Goal: Book appointment/travel/reservation

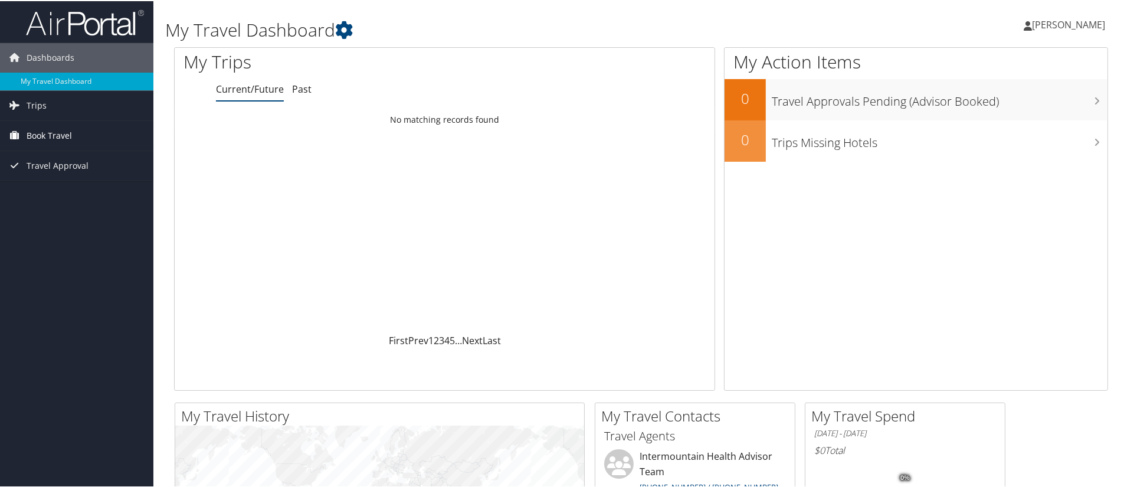
click at [58, 133] on span "Book Travel" at bounding box center [49, 134] width 45 height 29
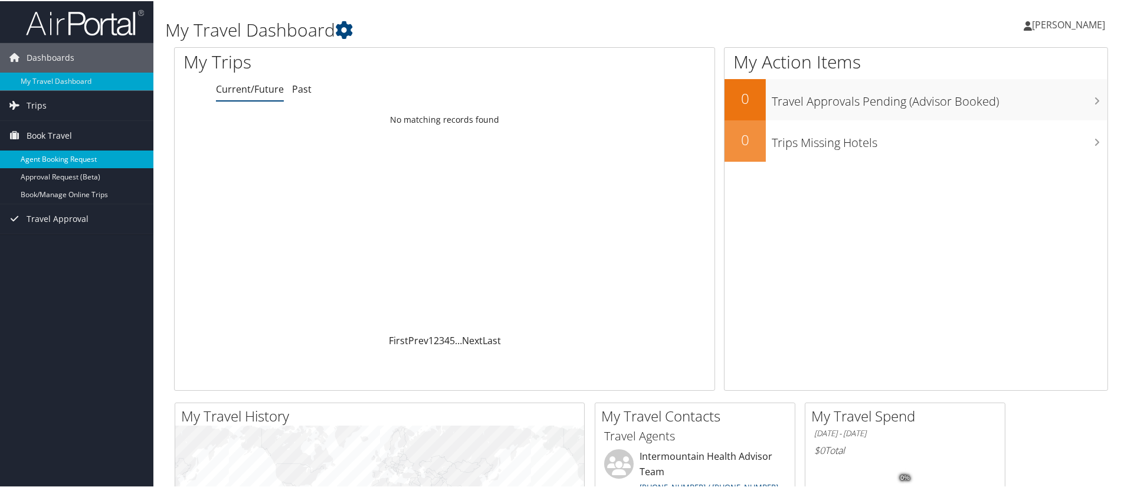
click at [79, 156] on link "Agent Booking Request" at bounding box center [76, 158] width 153 height 18
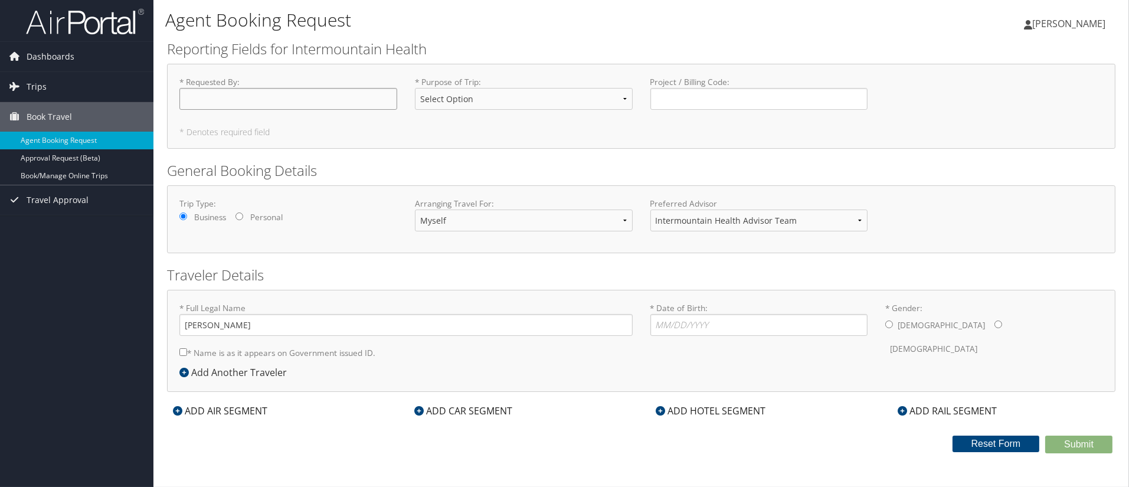
click at [229, 102] on input "* Requested By : Required" at bounding box center [288, 99] width 218 height 22
type input "T"
type input "[PERSON_NAME]"
click at [864, 218] on select "Intermountain Health Advisor Team" at bounding box center [759, 220] width 218 height 22
click at [864, 219] on select "Intermountain Health Advisor Team" at bounding box center [759, 220] width 218 height 22
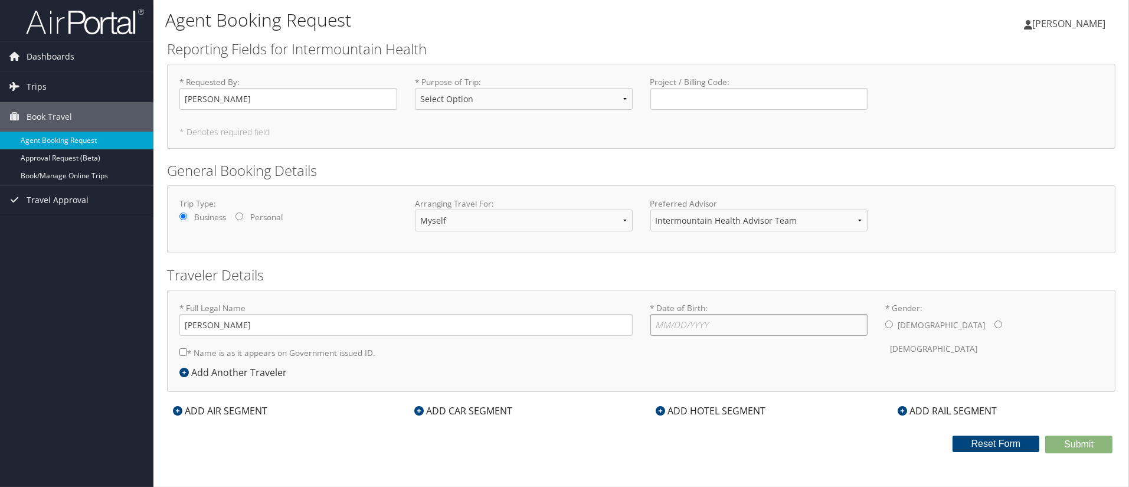
click at [691, 320] on input "* Date of Birth: Invalid Date" at bounding box center [759, 325] width 218 height 22
type input "5"
type input "04/19/1966"
click at [885, 320] on input "* Gender: Male Female" at bounding box center [889, 324] width 8 height 8
radio input "true"
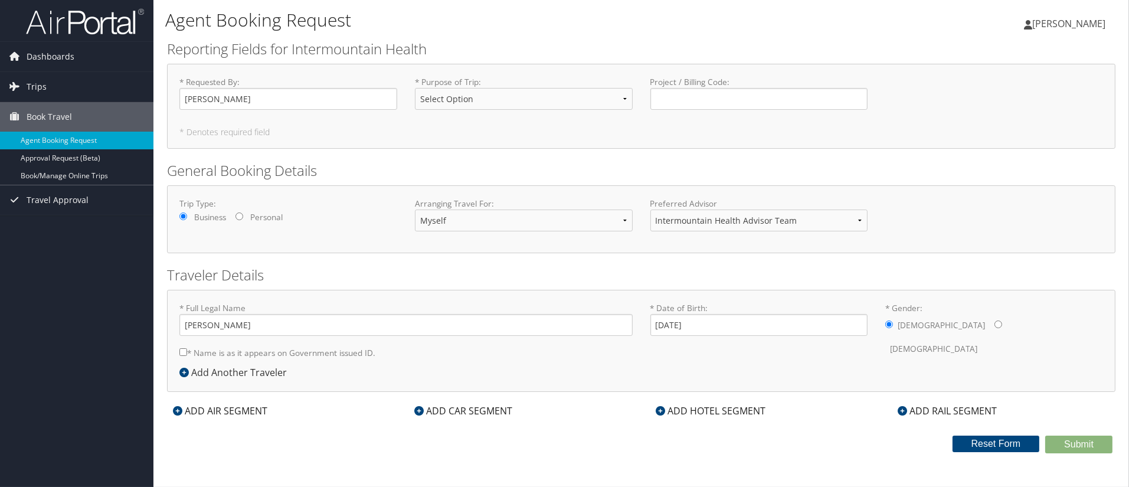
click at [181, 352] on input "* Name is as it appears on Government issued ID." at bounding box center [183, 352] width 8 height 8
checkbox input "true"
click at [175, 410] on icon at bounding box center [177, 410] width 9 height 9
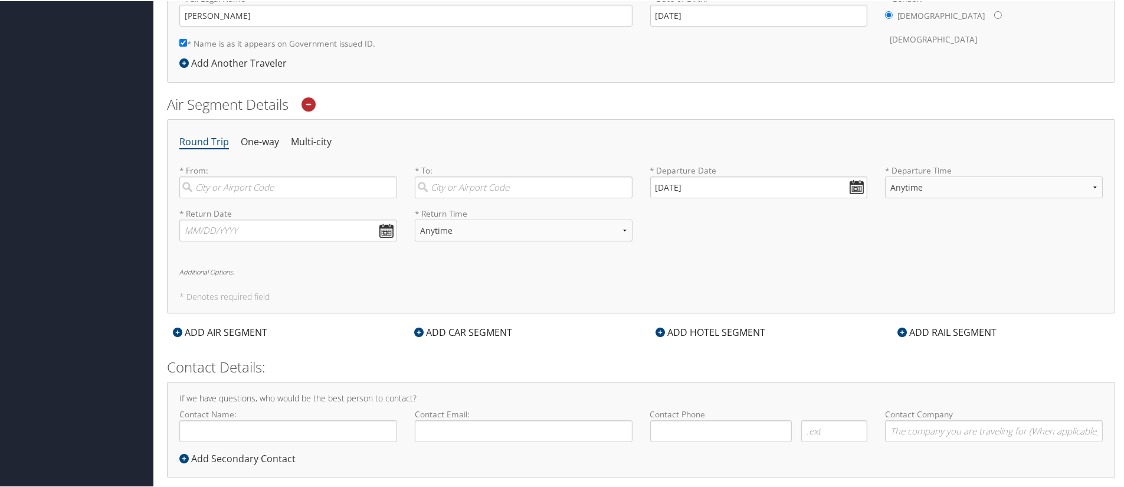
scroll to position [327, 0]
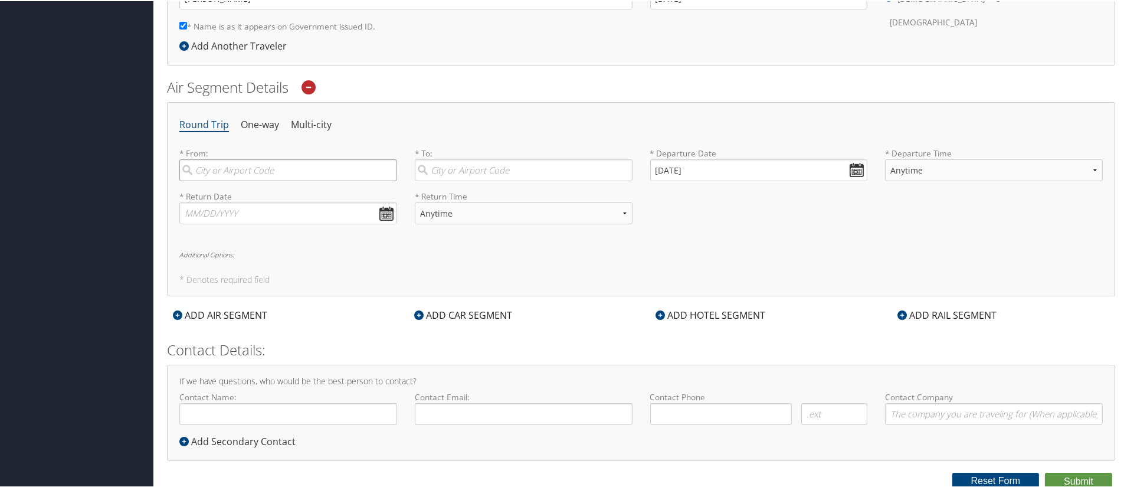
click at [217, 166] on input "search" at bounding box center [288, 169] width 218 height 22
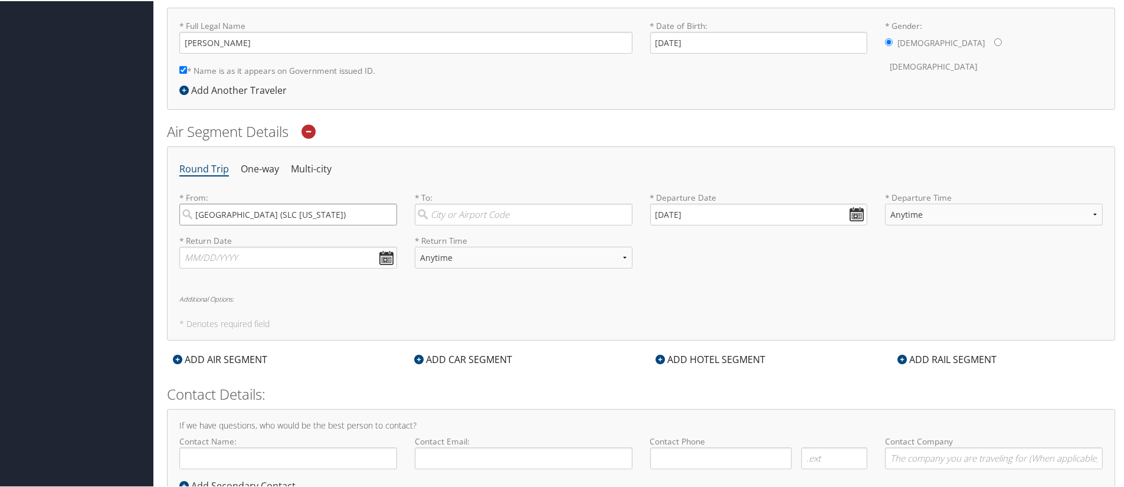
type input "Salt Lake City (SLC Utah)"
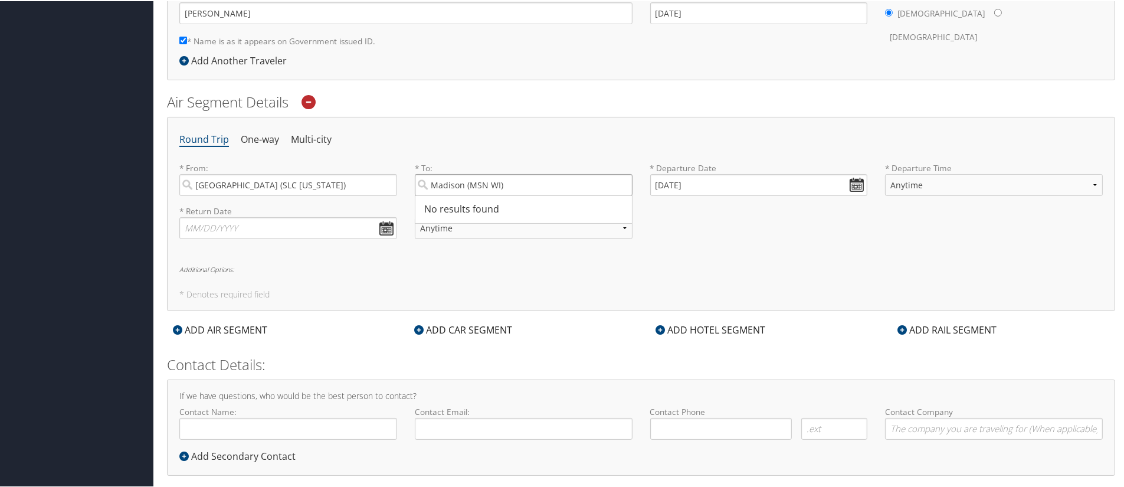
type input "Madison (MSN WI)"
click at [680, 310] on td "27" at bounding box center [681, 312] width 16 height 16
type input "10/27/2025"
click at [1088, 181] on select "Anytime Early Morning (5AM-7AM) Morning (7AM-12PM) Afternoon (12PM-5PM) Evening…" at bounding box center [994, 184] width 218 height 22
click at [1093, 182] on select "Anytime Early Morning (5AM-7AM) Morning (7AM-12PM) Afternoon (12PM-5PM) Evening…" at bounding box center [994, 184] width 218 height 22
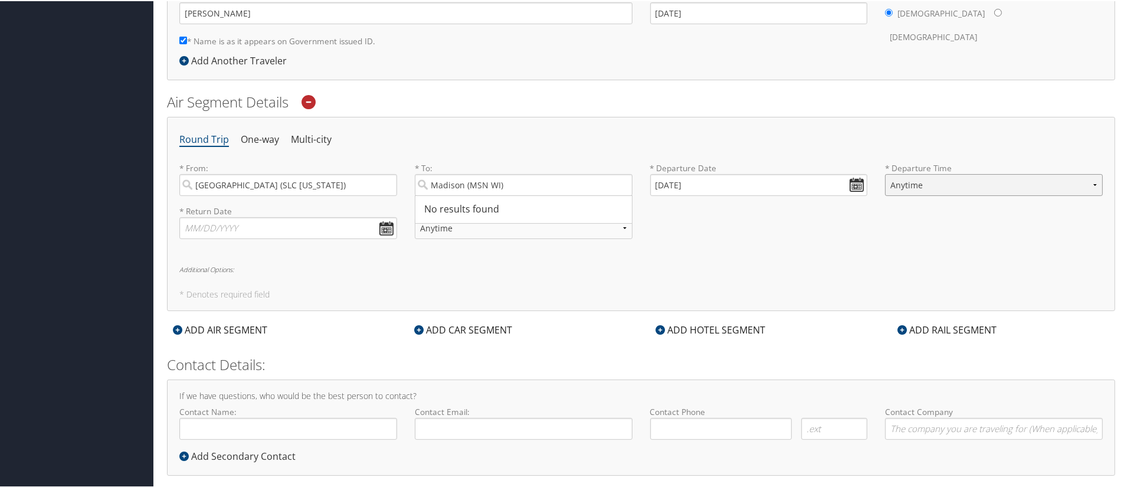
select select "12PM-5PM"
click at [885, 173] on select "Anytime Early Morning (5AM-7AM) Morning (7AM-12PM) Afternoon (12PM-5PM) Evening…" at bounding box center [994, 184] width 218 height 22
click at [385, 228] on input "text" at bounding box center [288, 227] width 218 height 22
click at [294, 352] on td "1" at bounding box center [298, 356] width 16 height 16
type input "11/01/2025"
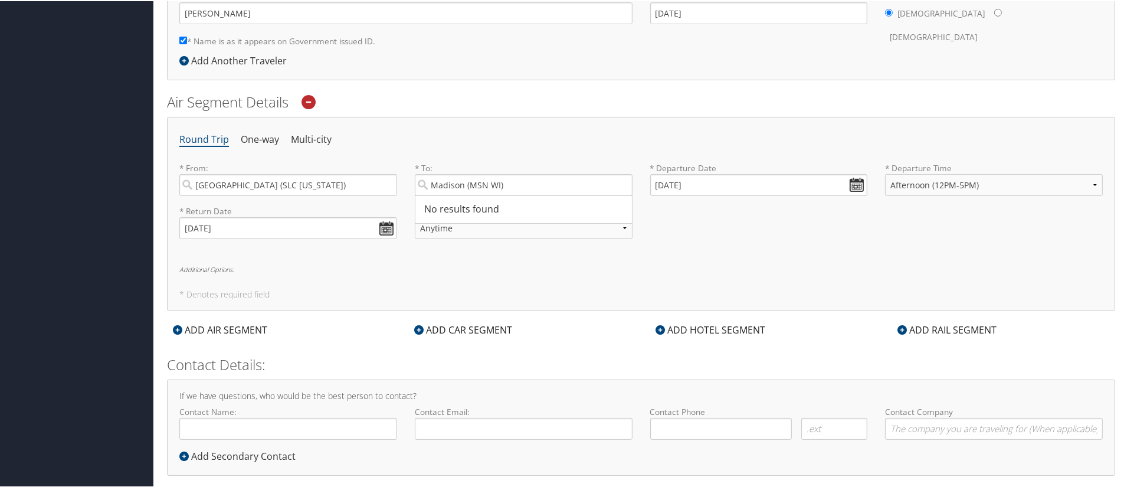
click at [683, 226] on div "* Return Date 11/01/2025 Dates must be valid * Return Time Anytime Early Mornin…" at bounding box center [640, 225] width 941 height 43
click at [524, 180] on input "Madison (MSN WI)" at bounding box center [524, 184] width 218 height 22
click at [622, 225] on select "Anytime Early Morning (5AM-7AM) Morning (7AM-12PM) Afternoon (12PM-5PM) Evening…" at bounding box center [524, 227] width 218 height 22
select select "5AM-7AM"
click at [415, 216] on select "Anytime Early Morning (5AM-7AM) Morning (7AM-12PM) Afternoon (12PM-5PM) Evening…" at bounding box center [524, 227] width 218 height 22
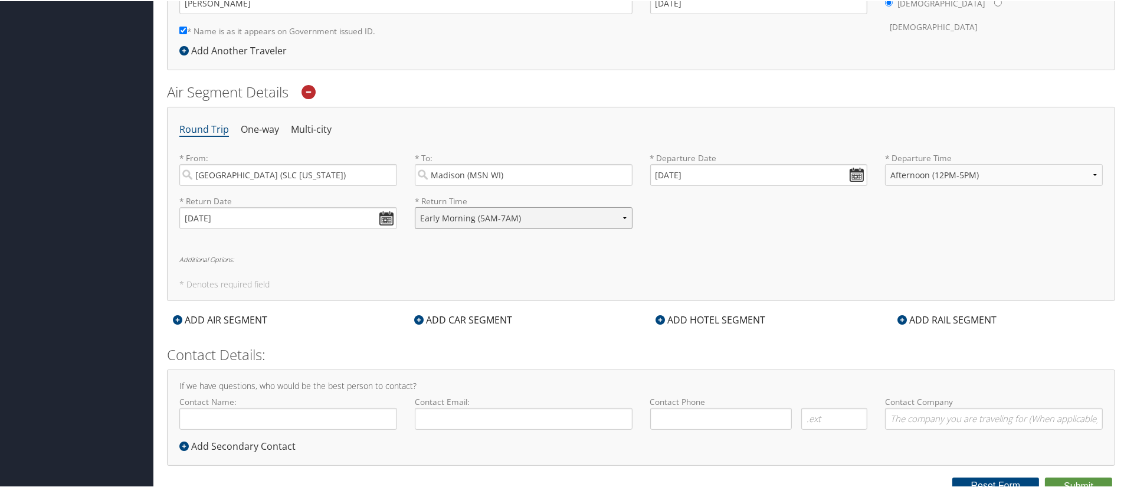
scroll to position [327, 0]
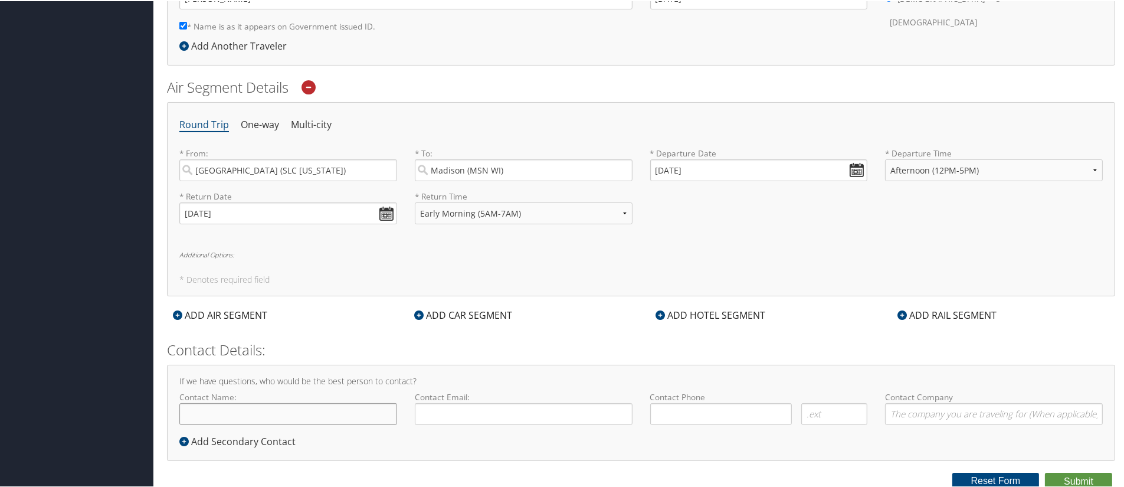
click at [261, 411] on input "Contact Name:" at bounding box center [288, 413] width 218 height 22
type input "Todd Hoskins"
type input "todd.hoskins@imail.org"
type input "(801) 885-4551"
click at [1073, 476] on button "Submit" at bounding box center [1078, 480] width 67 height 18
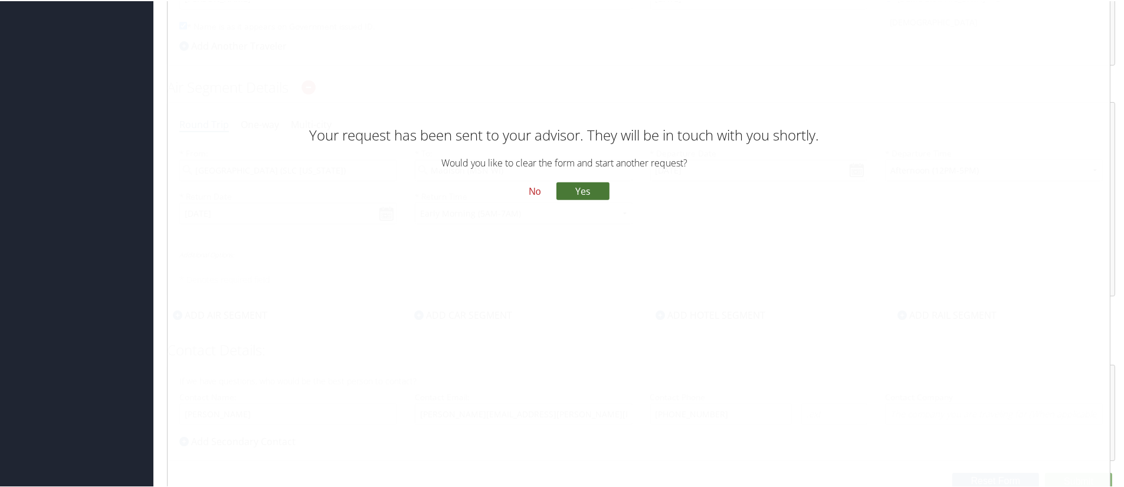
click at [586, 187] on button "Yes" at bounding box center [582, 190] width 53 height 18
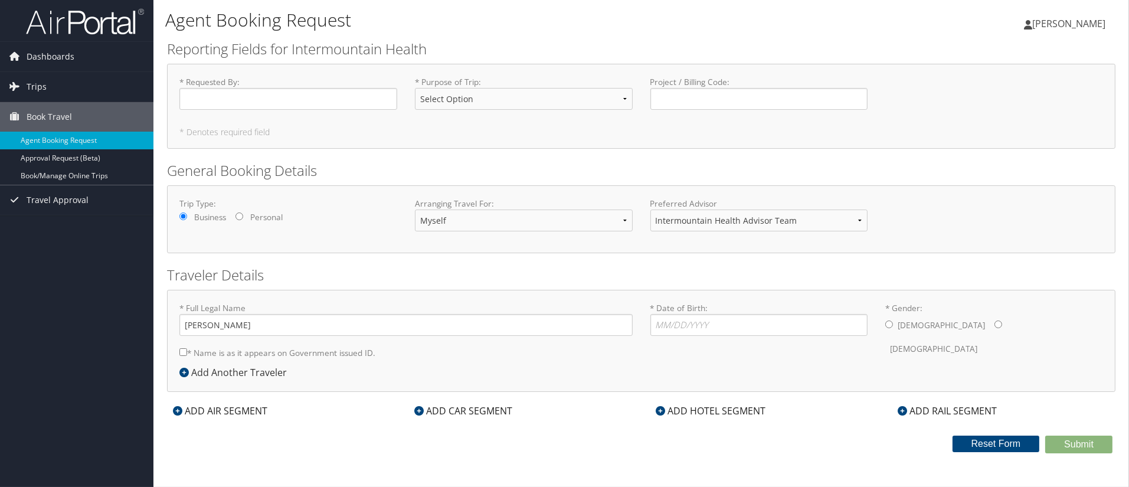
click at [182, 348] on input "* Name is as it appears on Government issued ID." at bounding box center [183, 352] width 8 height 8
checkbox input "true"
click at [234, 99] on input "* Requested By : Required" at bounding box center [288, 99] width 218 height 22
type input "[PERSON_NAME]"
click at [622, 100] on select "Select Option 3rd Party Reimbursable Business CME Conf or Education Groups Pers…" at bounding box center [524, 99] width 218 height 22
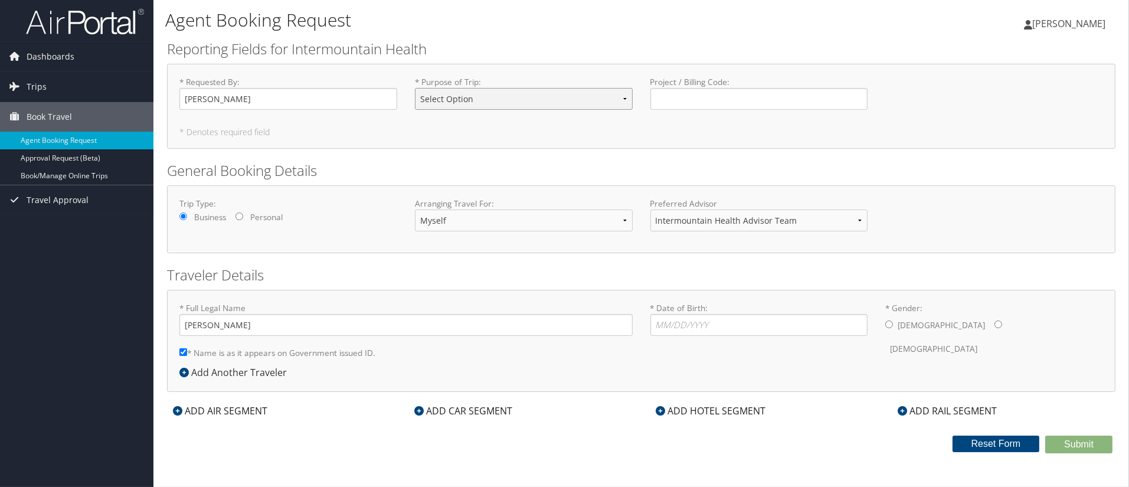
select select "Conf or Education"
click at [415, 88] on select "Select Option 3rd Party Reimbursable Business CME Conf or Education Groups Pers…" at bounding box center [524, 99] width 218 height 22
click at [724, 324] on input "* Date of Birth: Invalid Date" at bounding box center [759, 325] width 218 height 22
type input "04/19/1966"
click at [885, 320] on input "* Gender: Male Female" at bounding box center [889, 324] width 8 height 8
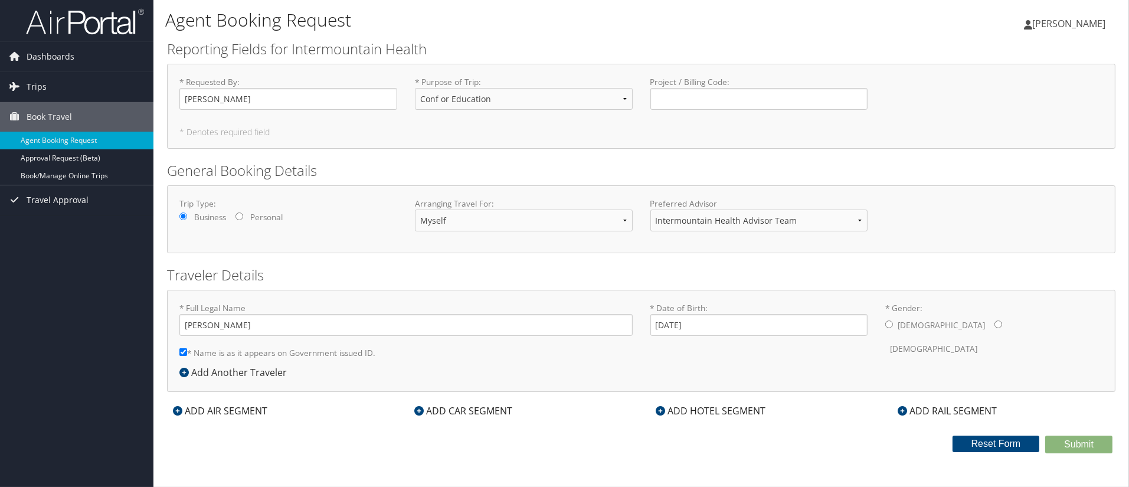
radio input "true"
click at [181, 412] on icon at bounding box center [177, 410] width 9 height 9
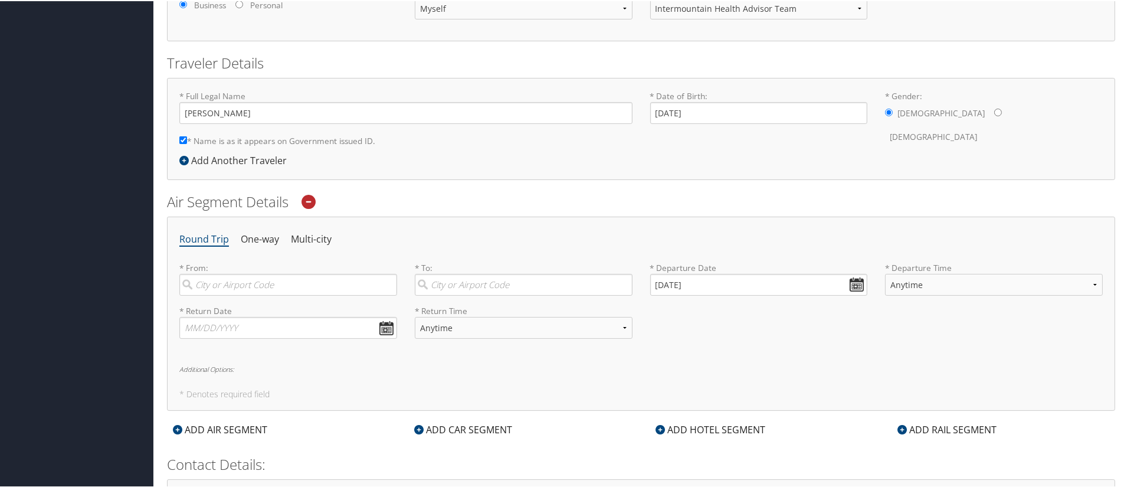
scroll to position [236, 0]
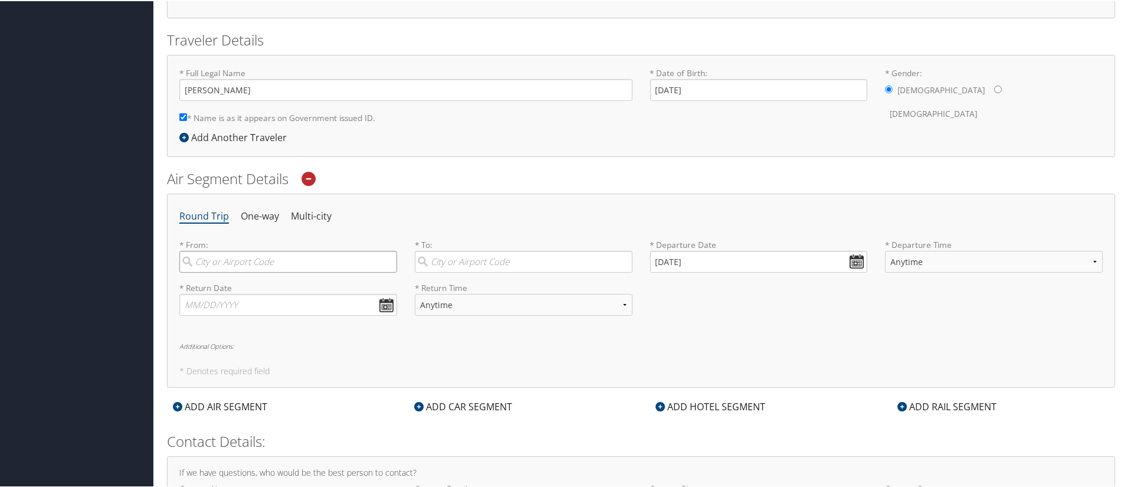
click at [244, 260] on input "search" at bounding box center [288, 261] width 218 height 22
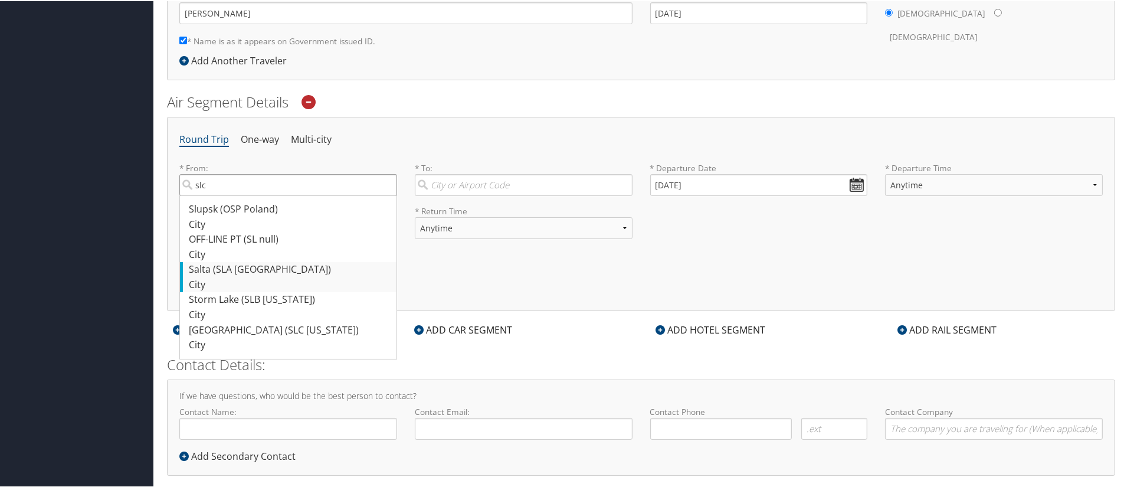
scroll to position [283, 0]
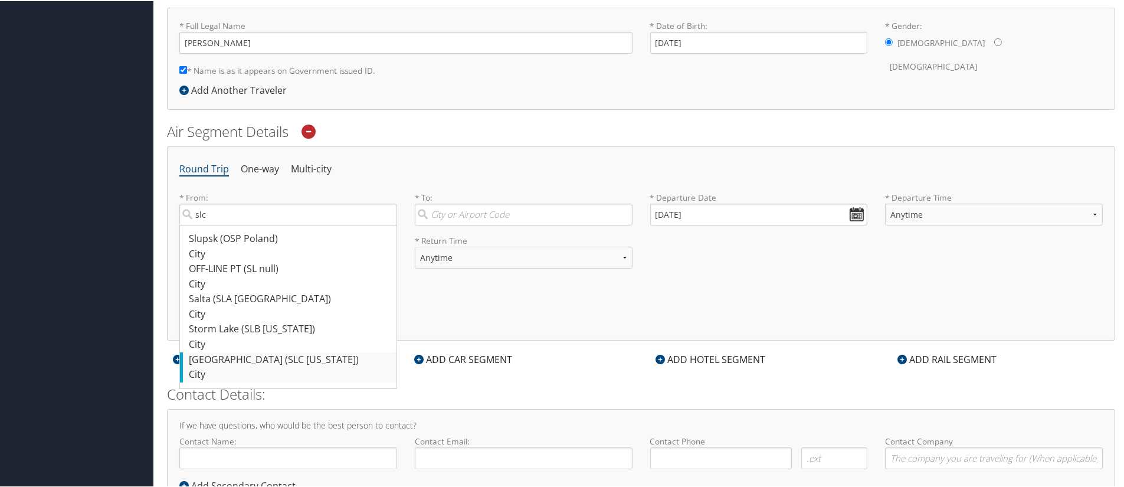
click at [236, 362] on div "Salt Lake City (SLC Utah)" at bounding box center [290, 358] width 202 height 15
click at [236, 224] on input "slc" at bounding box center [288, 213] width 218 height 22
type input "Salt Lake City (SLC Utah)"
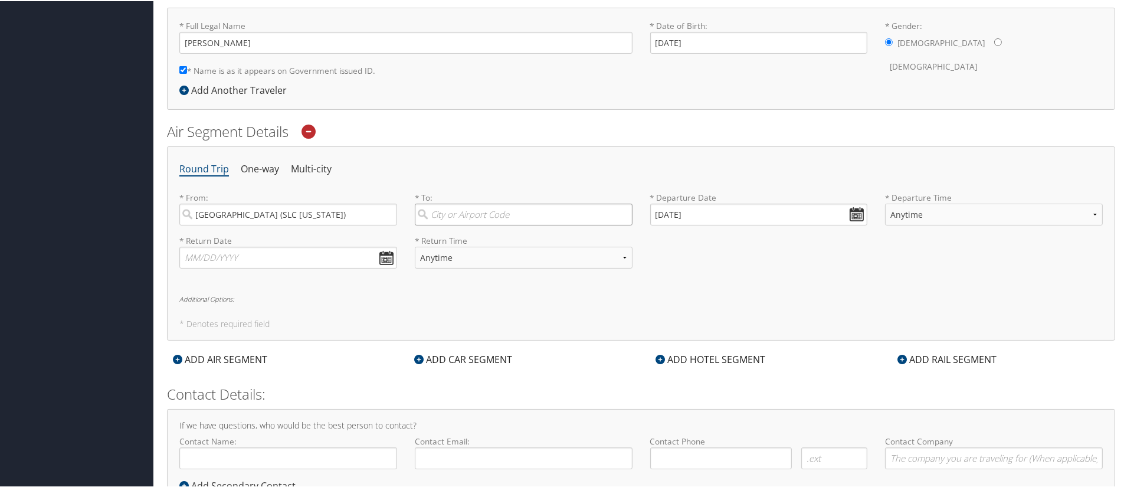
click at [467, 214] on input "search" at bounding box center [524, 213] width 218 height 22
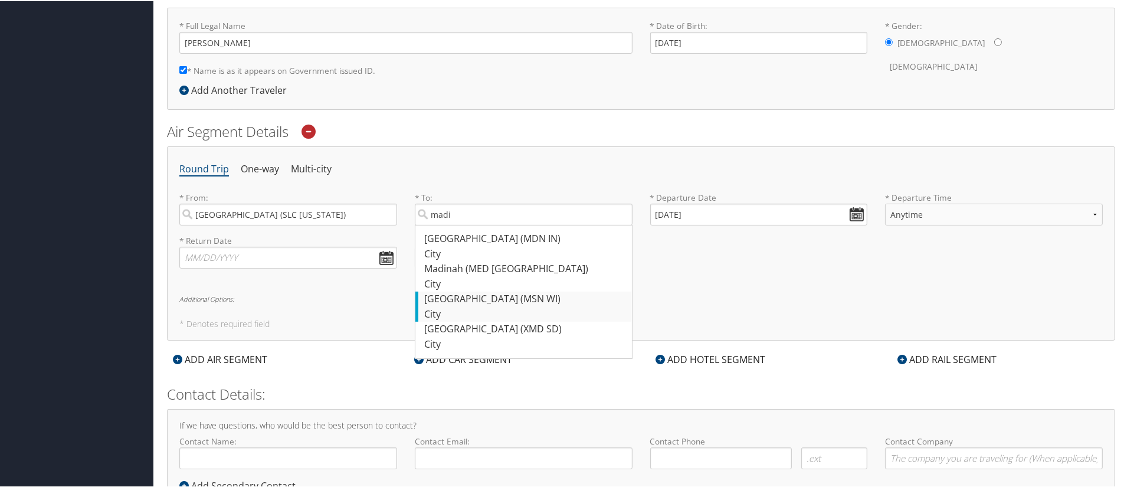
click at [488, 297] on div "Madison (MSN WI)" at bounding box center [525, 297] width 202 height 15
click at [488, 224] on input "madi" at bounding box center [524, 213] width 218 height 22
type input "Madison (MSN WI)"
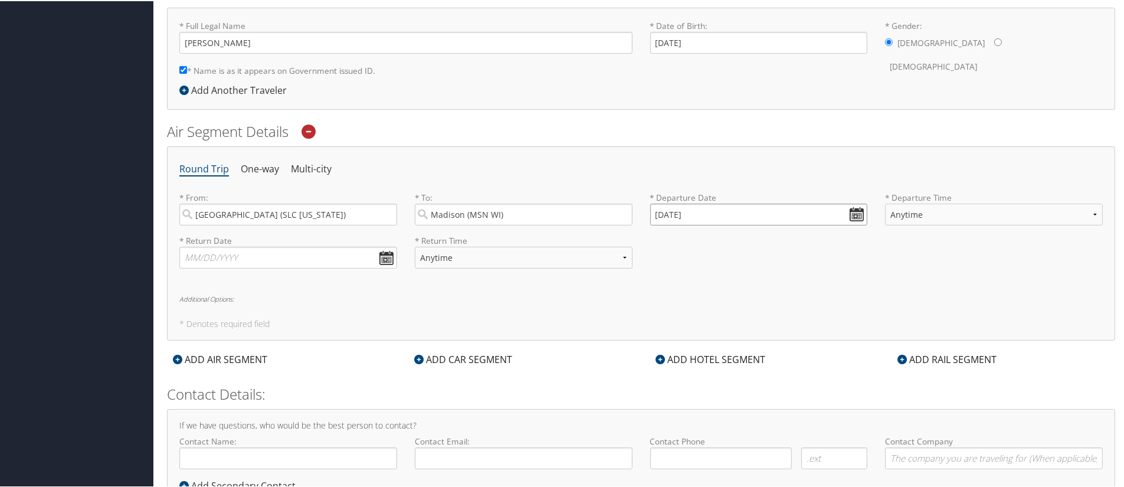
click at [853, 211] on input "10/13/2025" at bounding box center [759, 213] width 218 height 22
click at [665, 356] on td "2" at bounding box center [664, 359] width 16 height 16
type input "11/02/2025"
click at [1093, 210] on select "Anytime Early Morning (5AM-7AM) Morning (7AM-12PM) Afternoon (12PM-5PM) Evening…" at bounding box center [994, 213] width 218 height 22
select select "12PM-5PM"
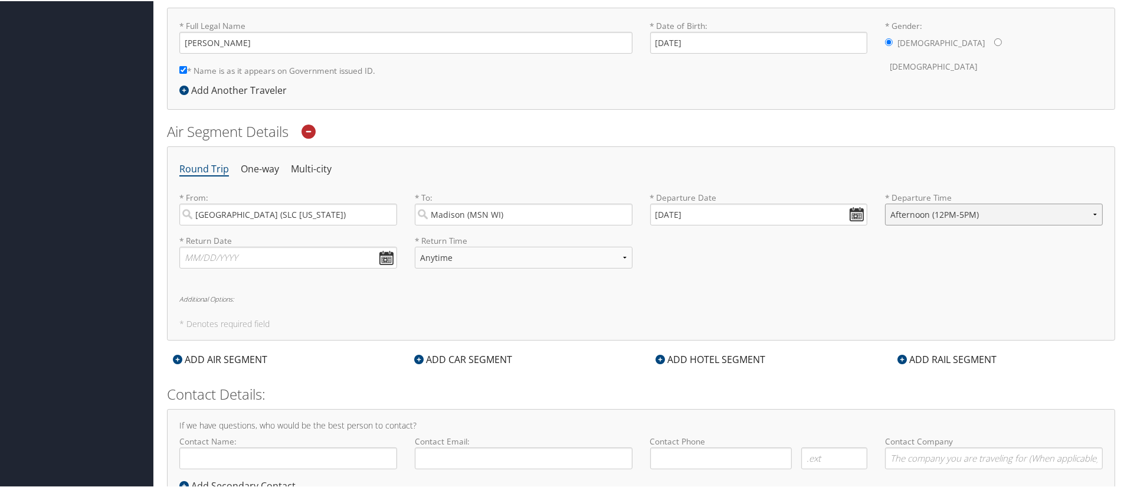
click at [885, 202] on select "Anytime Early Morning (5AM-7AM) Morning (7AM-12PM) Afternoon (12PM-5PM) Evening…" at bounding box center [994, 213] width 218 height 22
click at [388, 258] on input "text" at bounding box center [288, 256] width 218 height 22
click at [244, 402] on td "5" at bounding box center [247, 403] width 16 height 16
type input "11/05/2025"
click at [622, 255] on select "Anytime Early Morning (5AM-7AM) Morning (7AM-12PM) Afternoon (12PM-5PM) Evening…" at bounding box center [524, 256] width 218 height 22
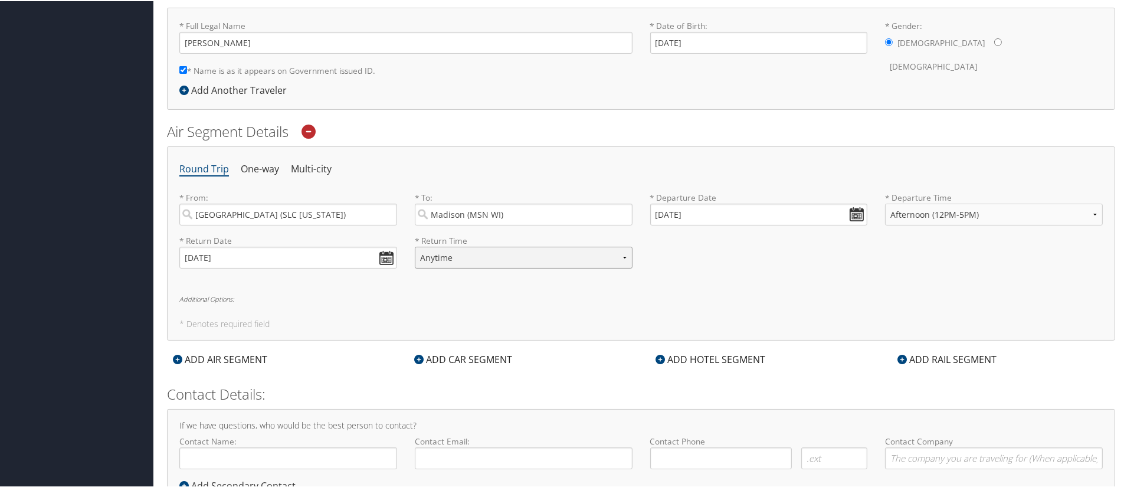
select select "7AM-12PM"
click at [415, 245] on select "Anytime Early Morning (5AM-7AM) Morning (7AM-12PM) Afternoon (12PM-5PM) Evening…" at bounding box center [524, 256] width 218 height 22
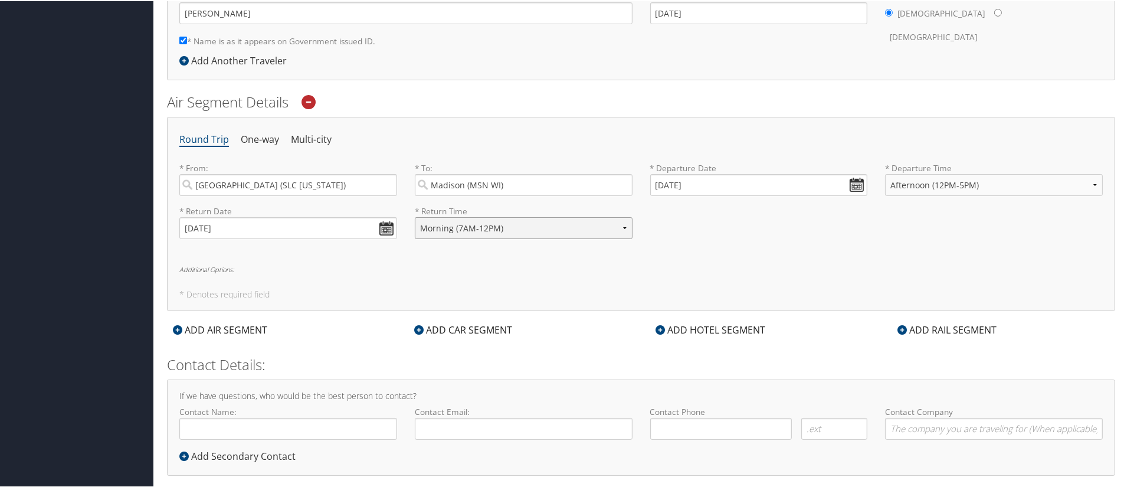
scroll to position [327, 0]
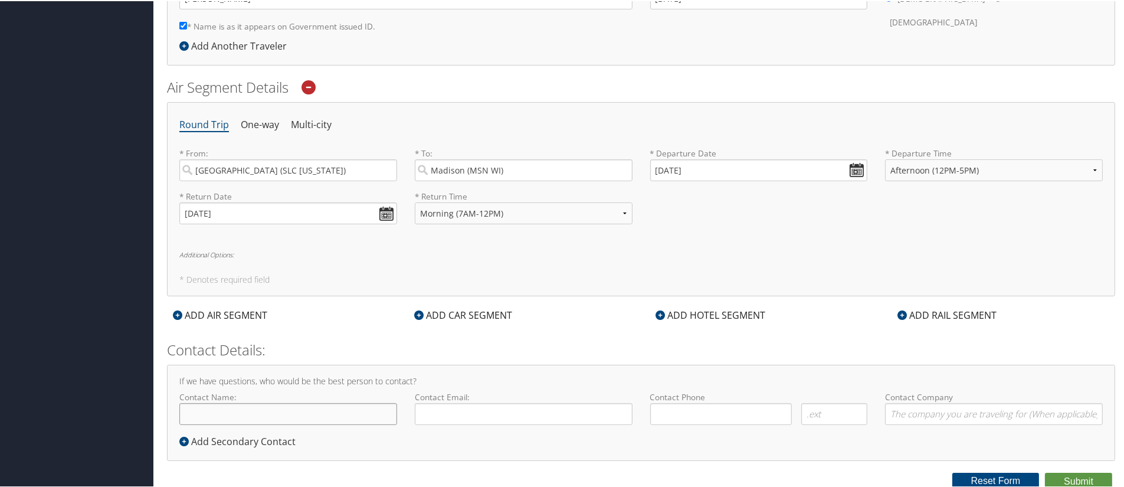
click at [288, 405] on input "Contact Name:" at bounding box center [288, 413] width 218 height 22
type input "Todd Hoskins"
type input "todd.hoskins@imail.org"
type input "(801) 885-4551"
click at [1076, 479] on button "Submit" at bounding box center [1078, 480] width 67 height 18
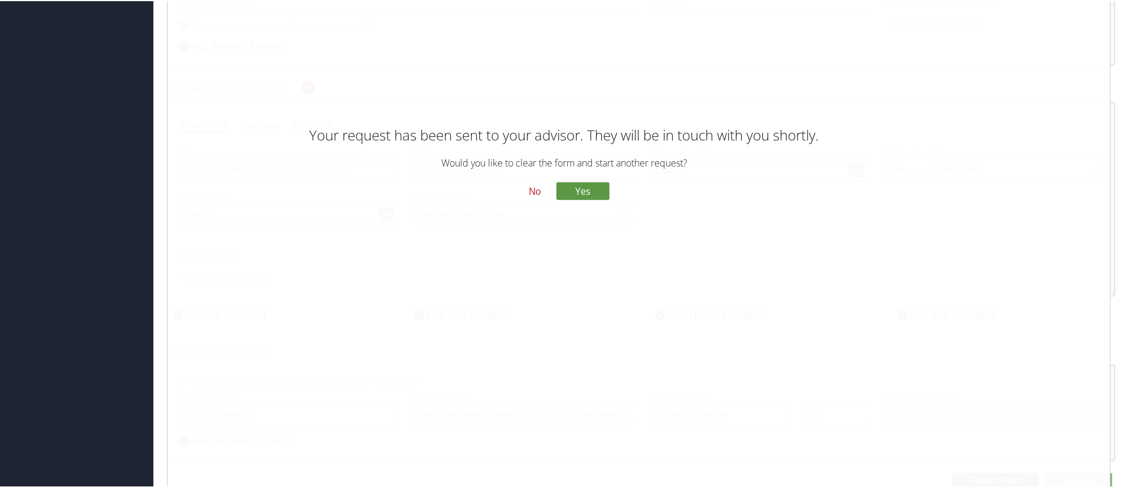
click at [530, 193] on button "No" at bounding box center [534, 190] width 31 height 20
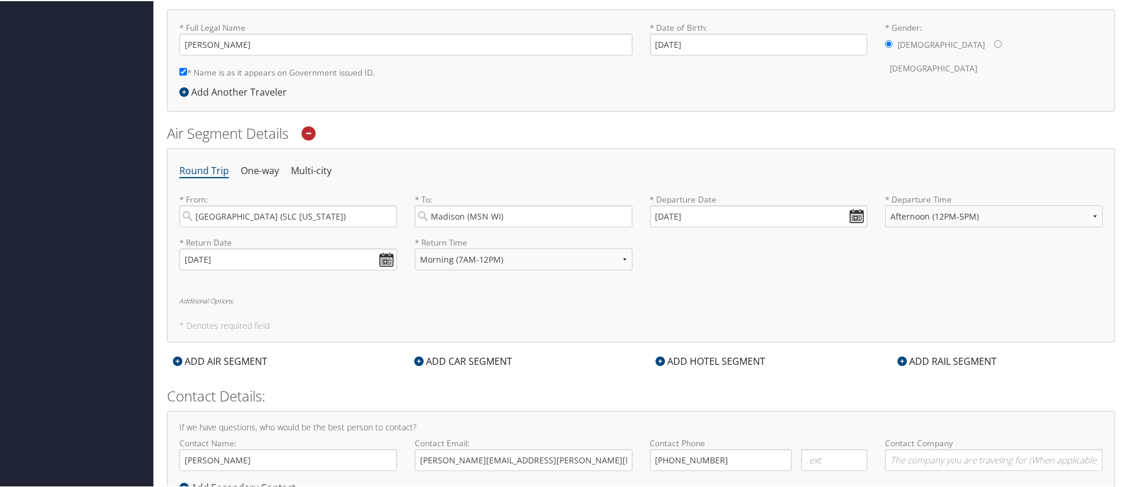
scroll to position [0, 0]
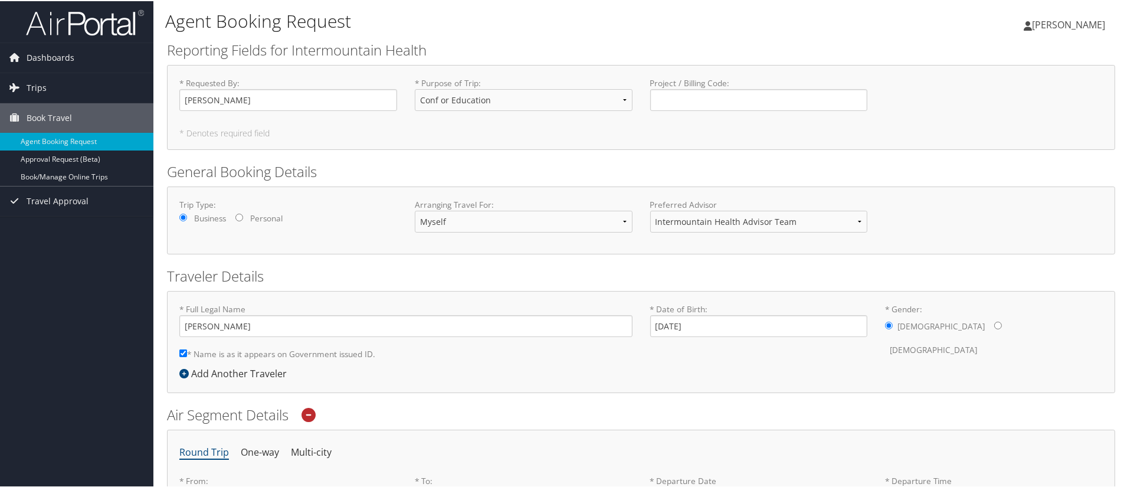
click at [1035, 28] on span "[PERSON_NAME]" at bounding box center [1068, 23] width 73 height 13
click at [1021, 103] on link "View Travel Profile" at bounding box center [1038, 105] width 132 height 20
